Goal: Navigation & Orientation: Understand site structure

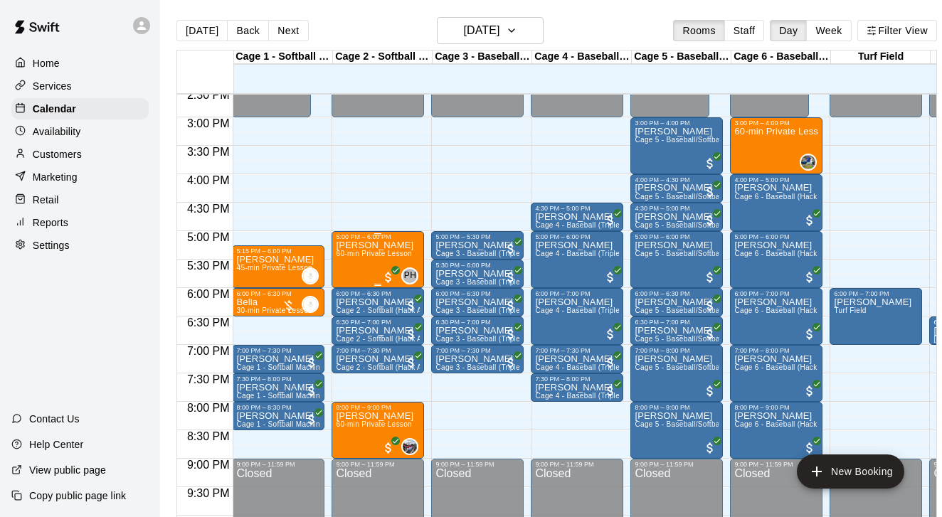
scroll to position [833, 1]
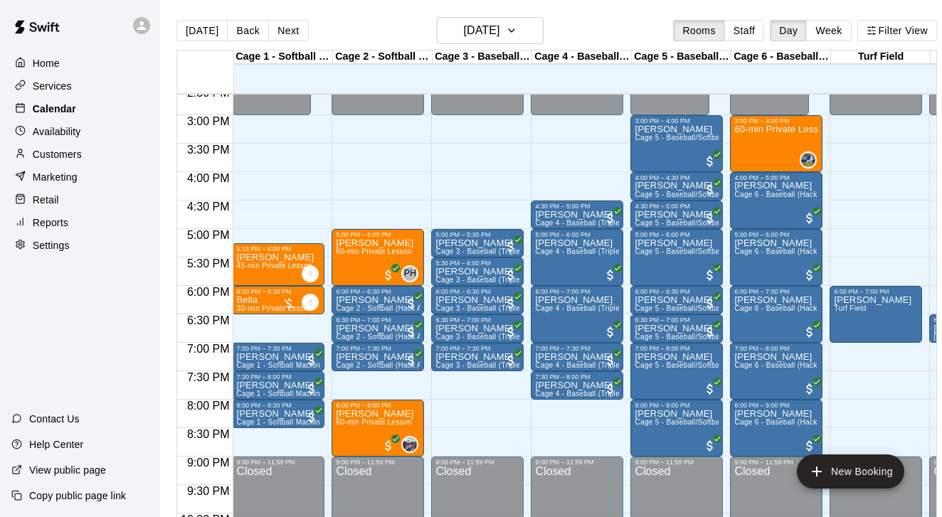
click at [71, 103] on p "Calendar" at bounding box center [54, 109] width 43 height 14
click at [63, 159] on p "Customers" at bounding box center [57, 154] width 49 height 14
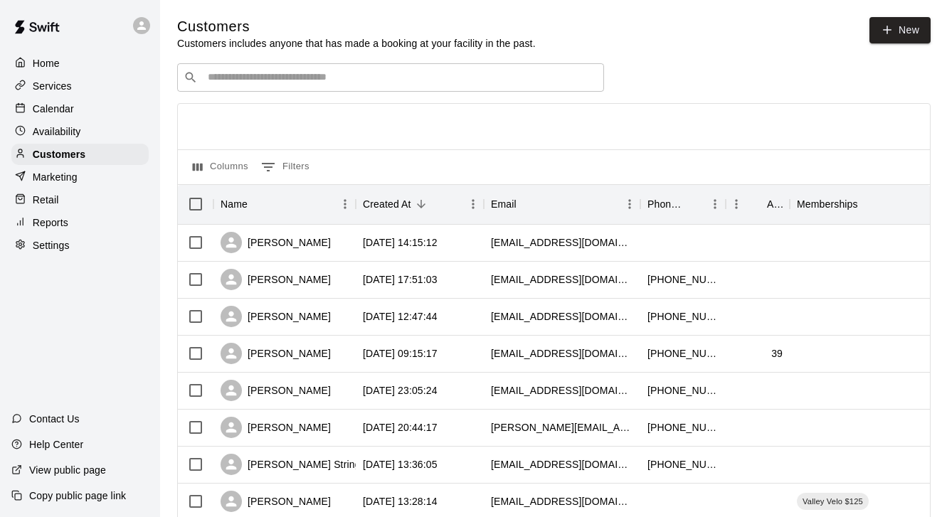
click at [68, 220] on p "Reports" at bounding box center [51, 223] width 36 height 14
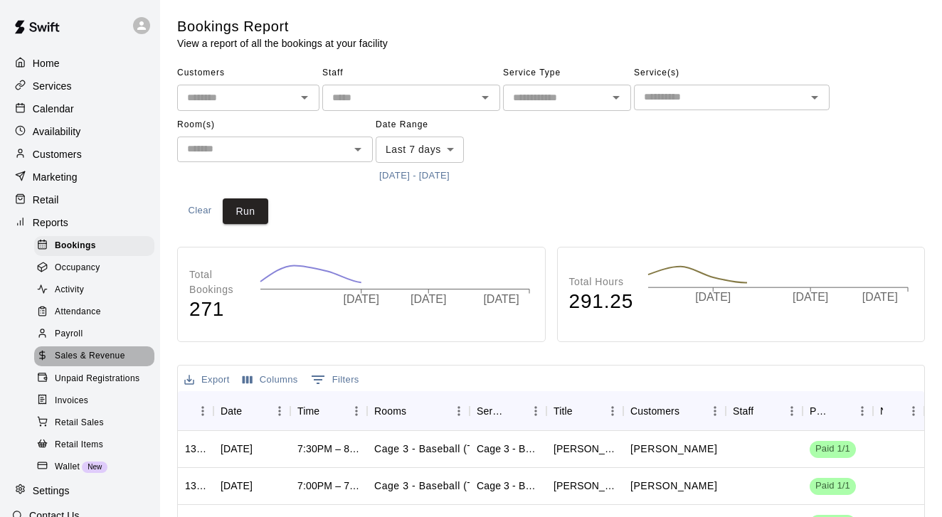
click at [107, 347] on div "Sales & Revenue" at bounding box center [94, 357] width 120 height 20
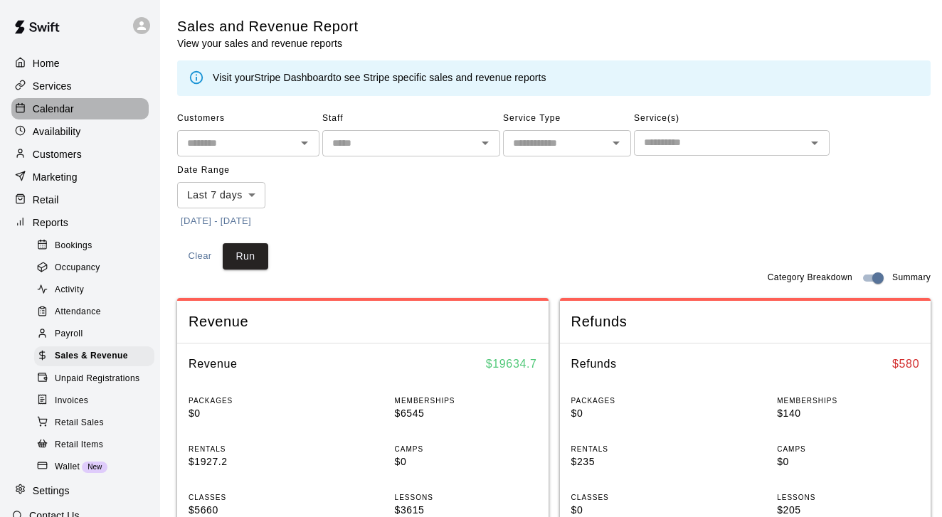
click at [53, 110] on p "Calendar" at bounding box center [53, 109] width 41 height 14
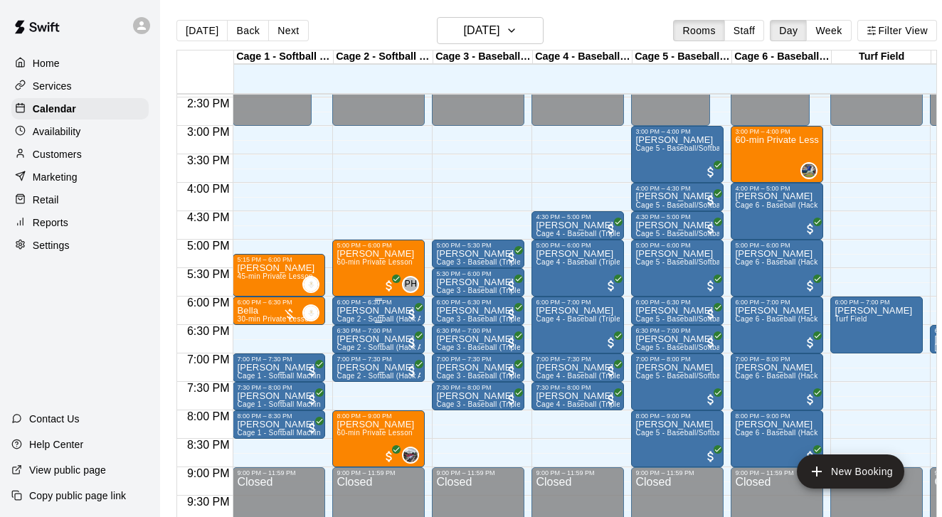
scroll to position [852, 0]
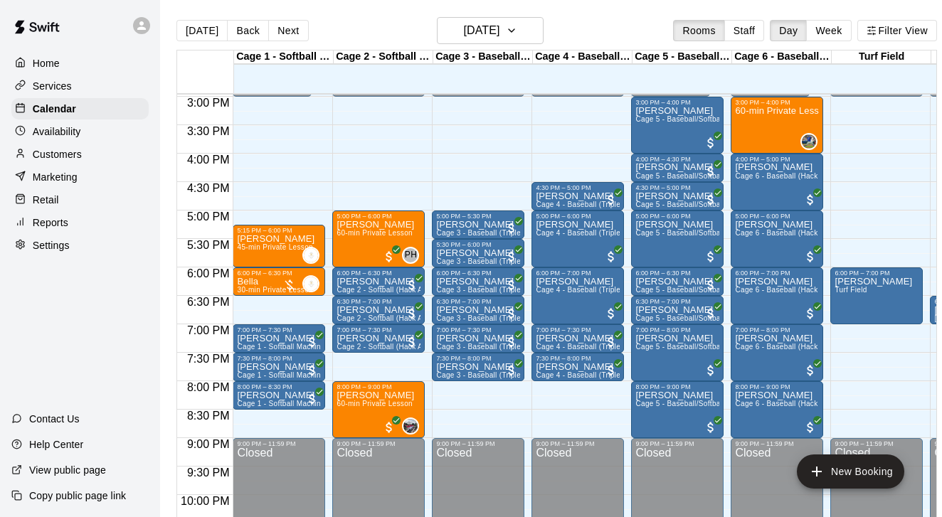
click at [59, 162] on div "Customers" at bounding box center [79, 154] width 137 height 21
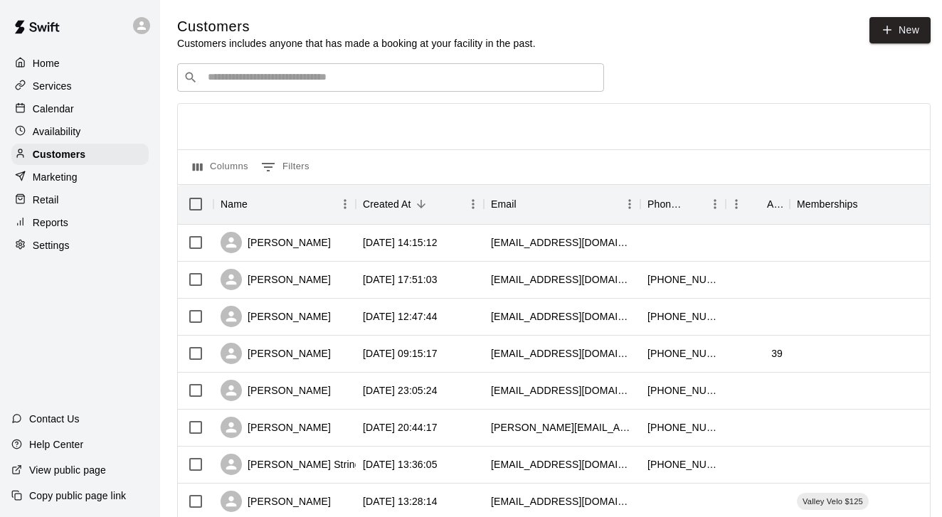
click at [238, 78] on input "Search customers by name or email" at bounding box center [401, 77] width 394 height 14
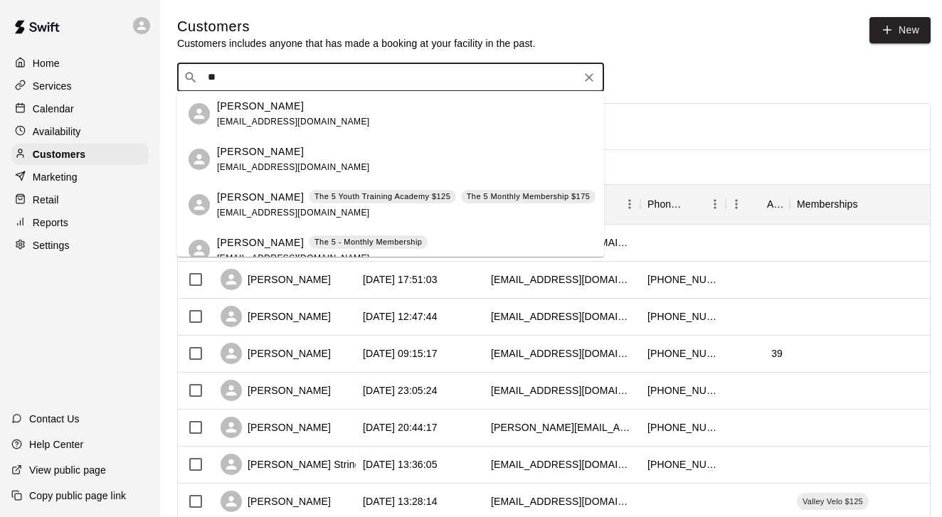
type input "*"
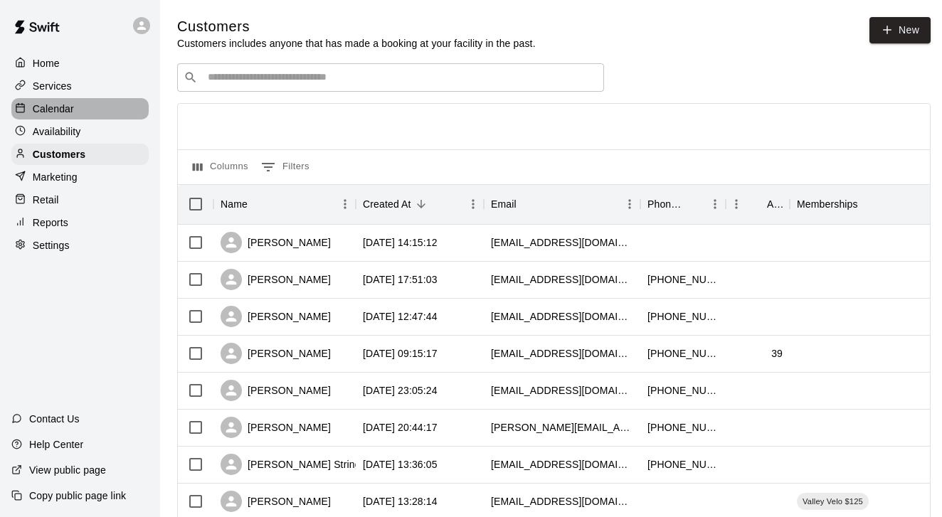
click at [93, 102] on div "Calendar" at bounding box center [79, 108] width 137 height 21
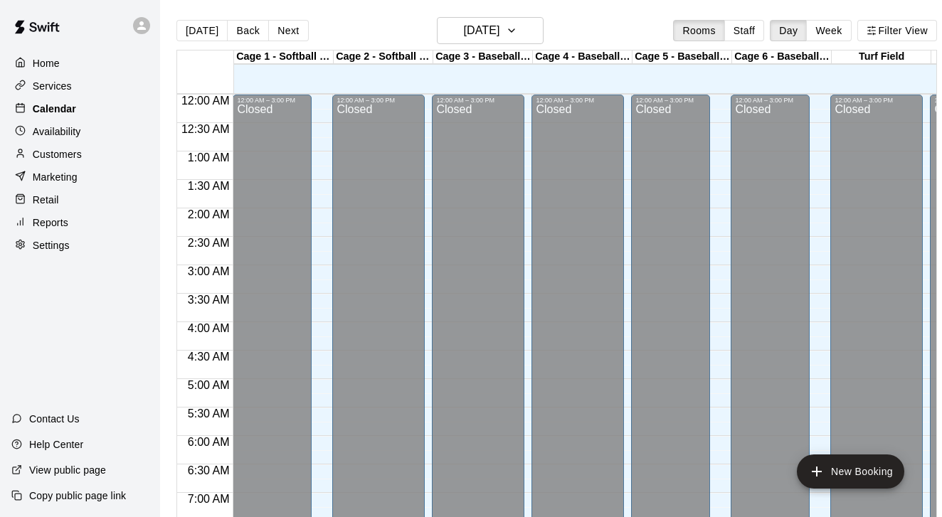
scroll to position [723, 0]
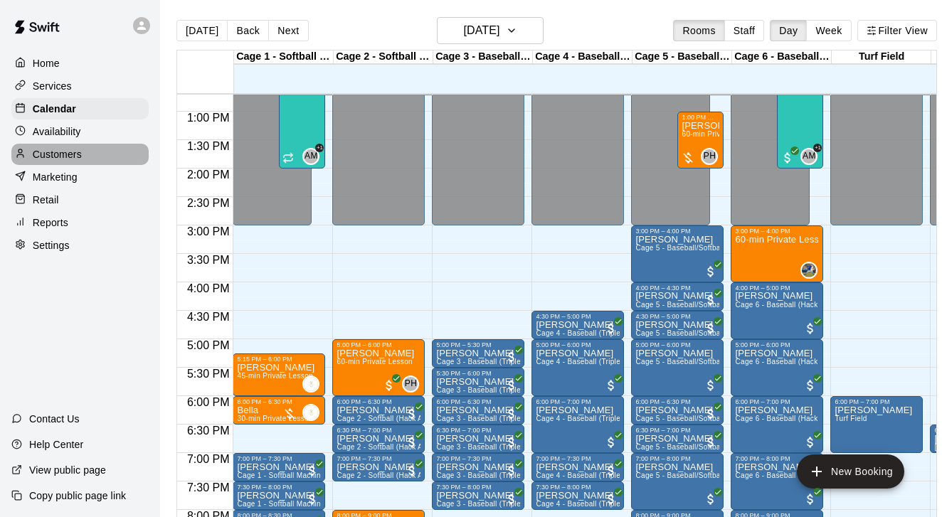
click at [58, 159] on p "Customers" at bounding box center [57, 154] width 49 height 14
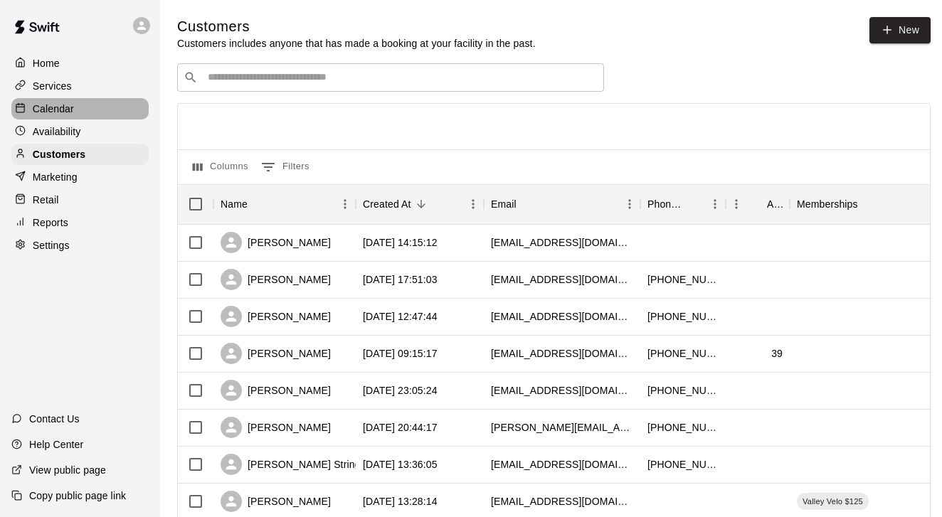
click at [94, 110] on div "Calendar" at bounding box center [79, 108] width 137 height 21
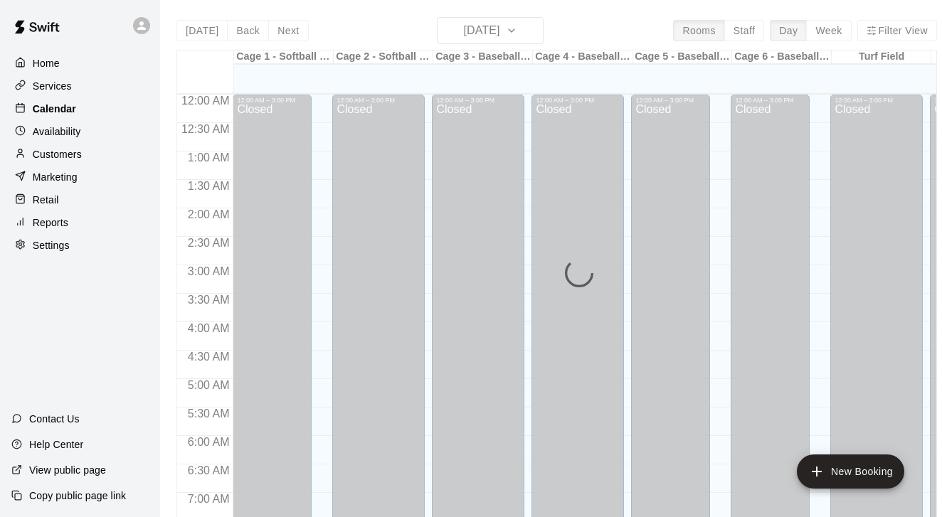
scroll to position [723, 0]
